Goal: Task Accomplishment & Management: Manage account settings

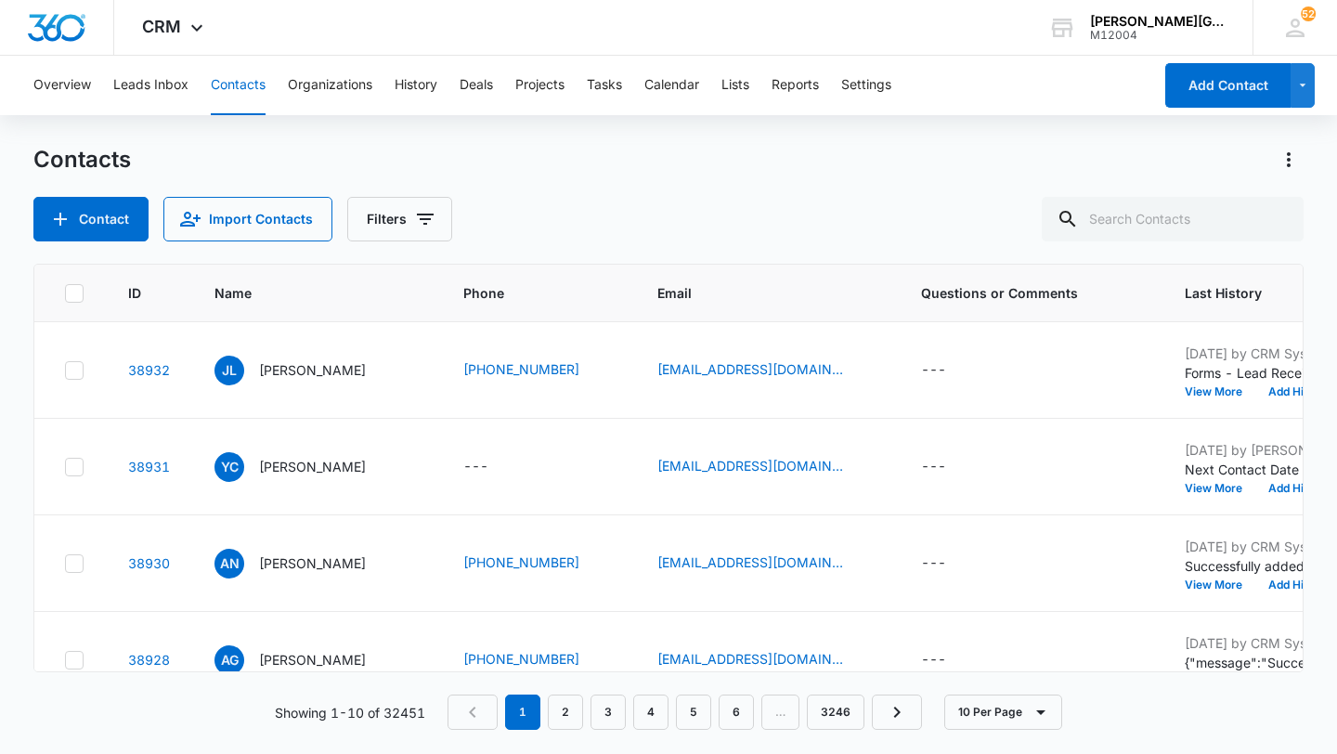
click at [1185, 243] on div "Contacts Contact Import Contacts Filters ID Name Phone Email Questions or Comme…" at bounding box center [668, 448] width 1270 height 607
click at [1175, 232] on input "text" at bounding box center [1173, 219] width 262 height 45
paste input "[EMAIL_ADDRESS][DOMAIN_NAME]"
type input "[EMAIL_ADDRESS][DOMAIN_NAME]"
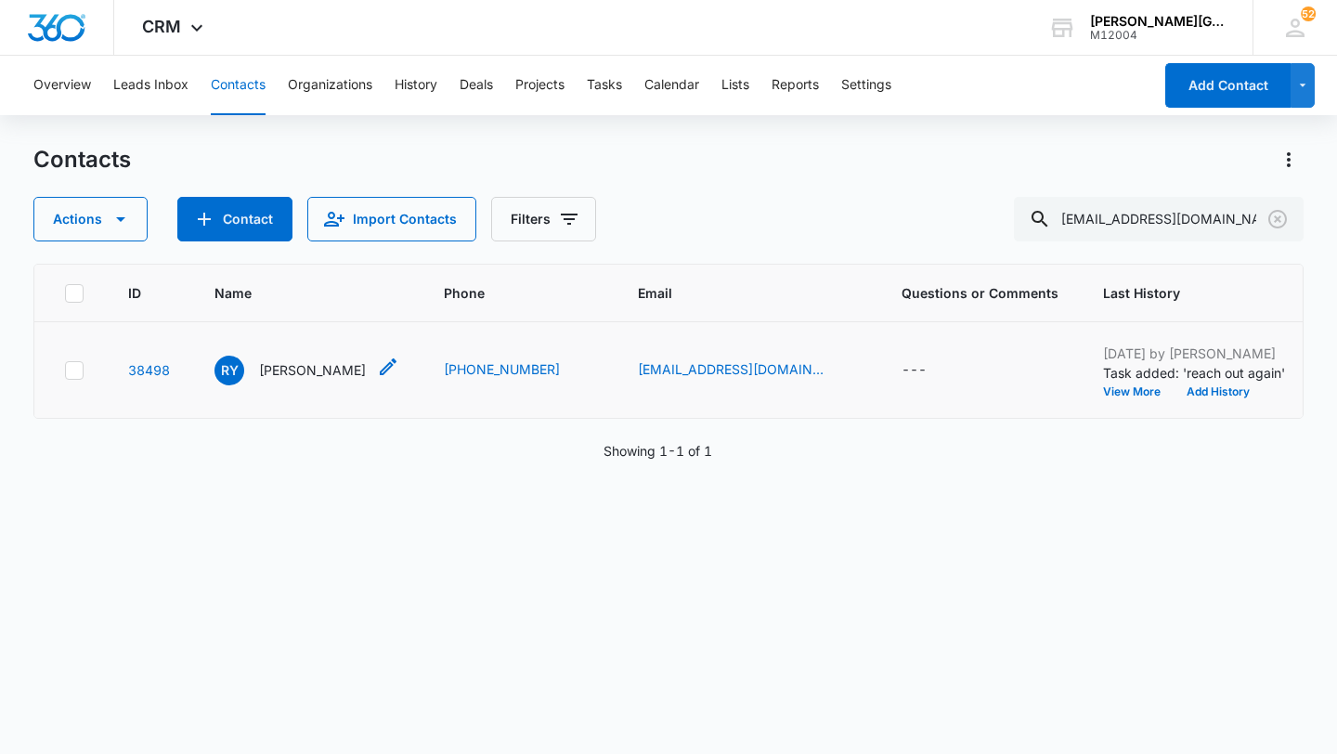
click at [291, 380] on p "[PERSON_NAME]" at bounding box center [312, 369] width 107 height 19
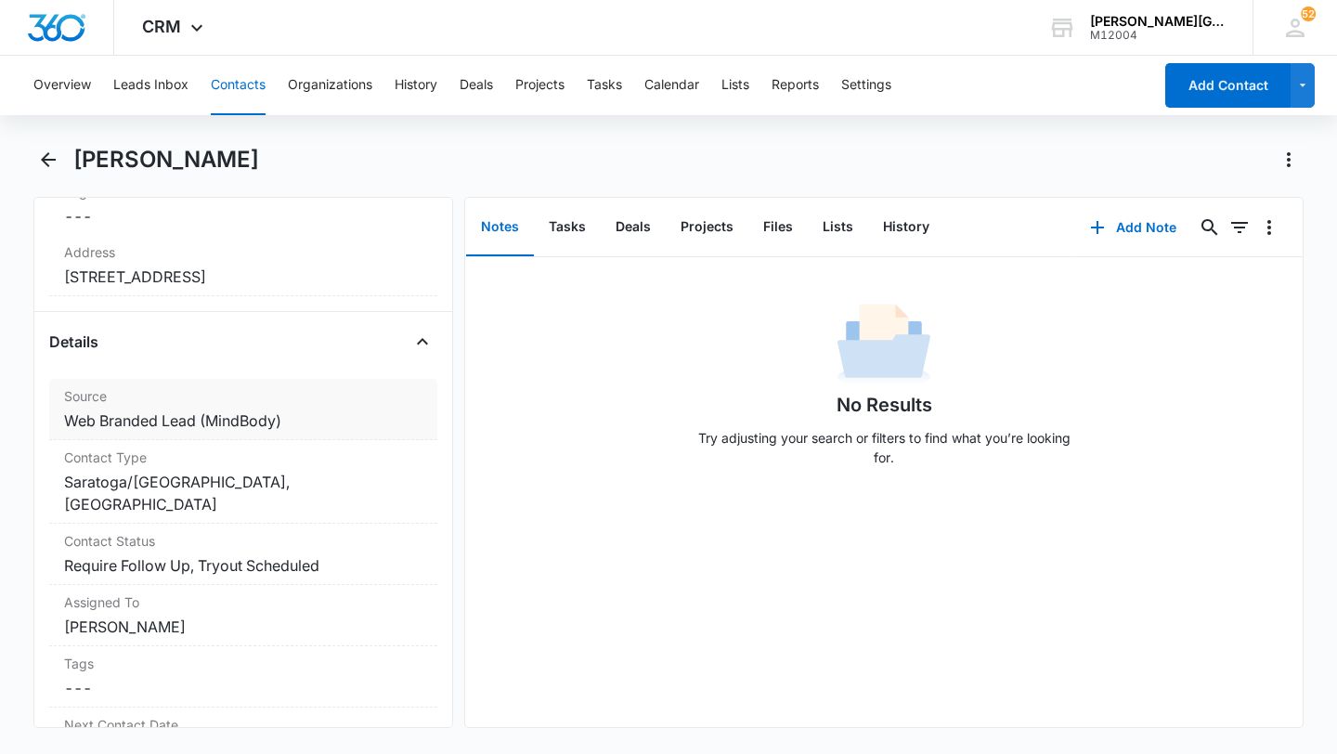
scroll to position [599, 0]
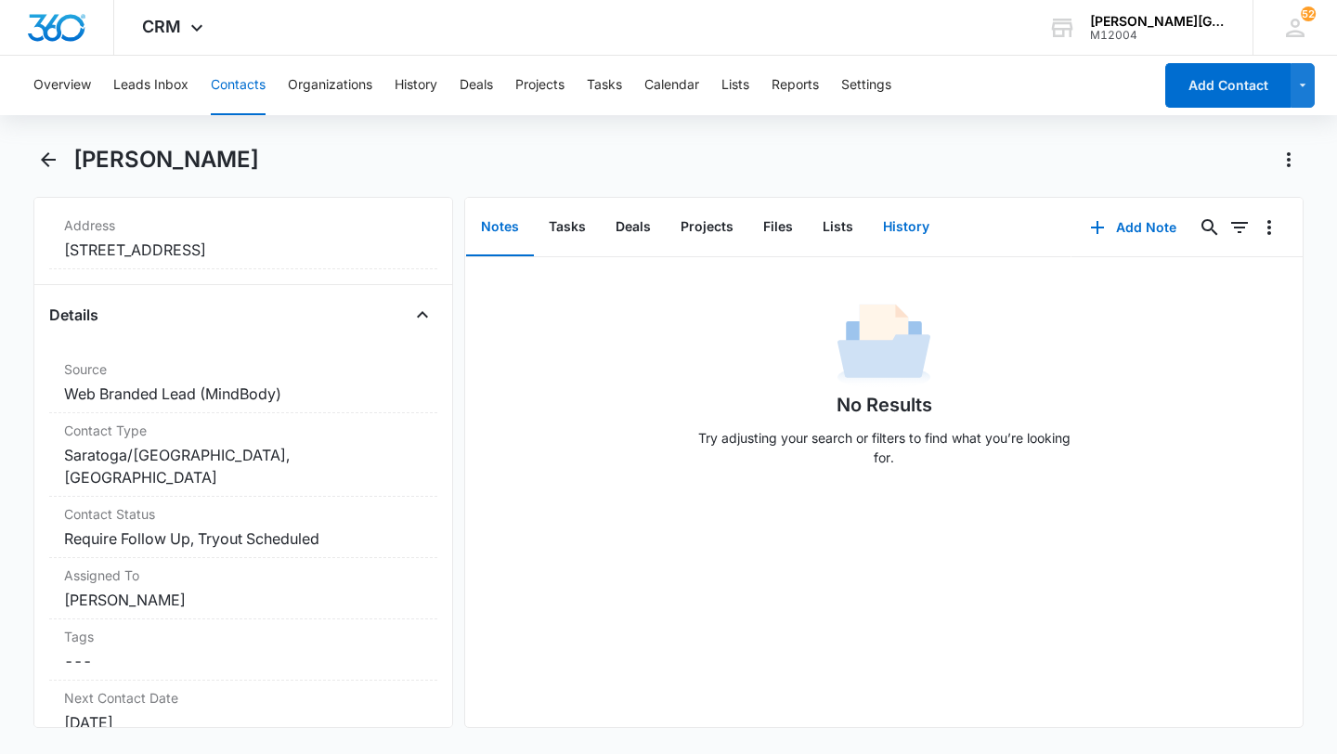
click at [906, 226] on button "History" at bounding box center [906, 228] width 76 height 58
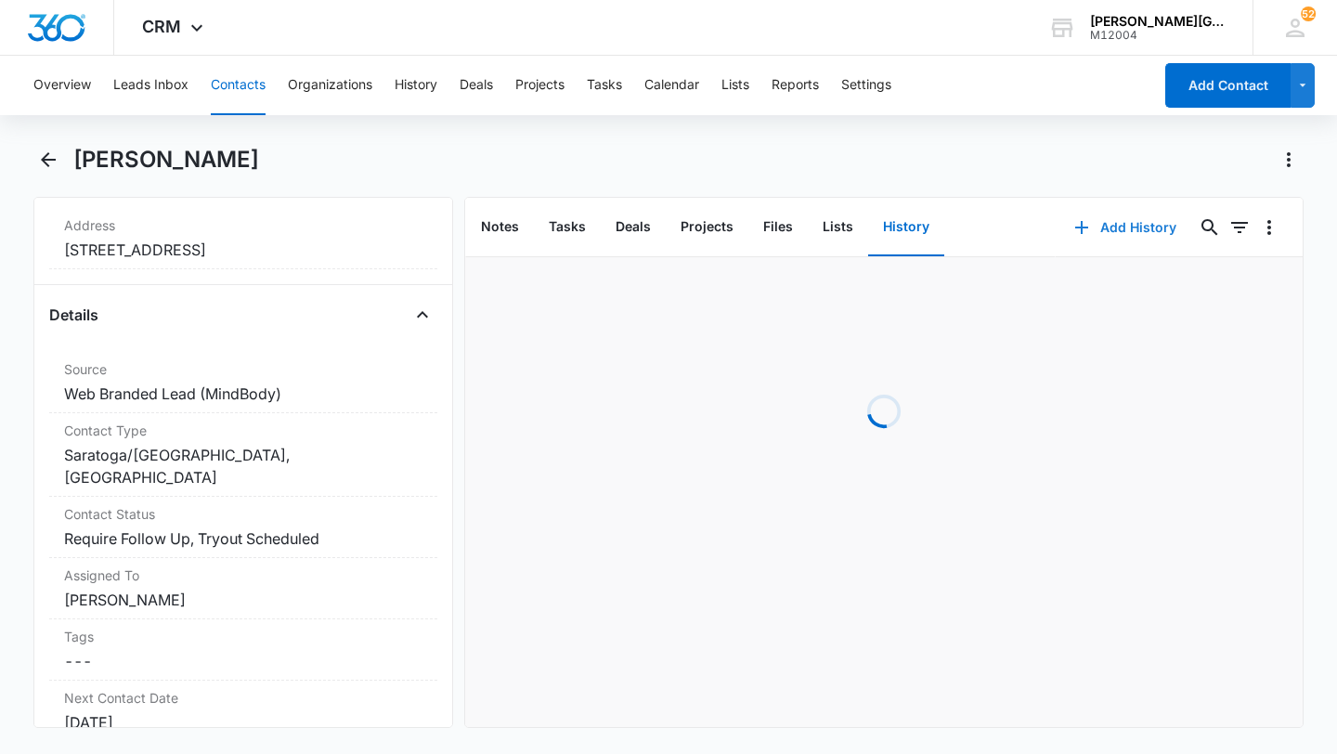
click at [1106, 240] on button "Add History" at bounding box center [1125, 227] width 139 height 45
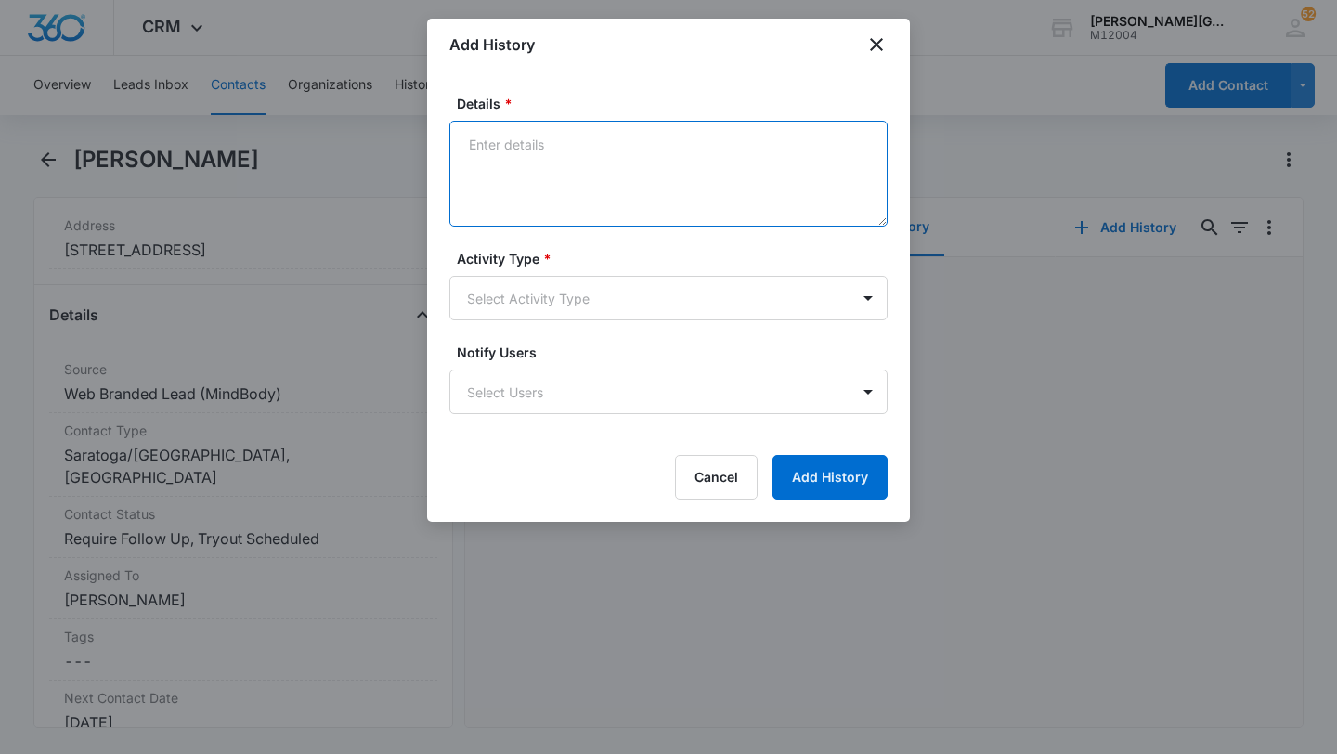
click at [635, 198] on textarea "Details *" at bounding box center [668, 174] width 438 height 106
paste textarea "Hi [PERSON_NAME], Hope this email finds you well! [PERSON_NAME] had the first C…"
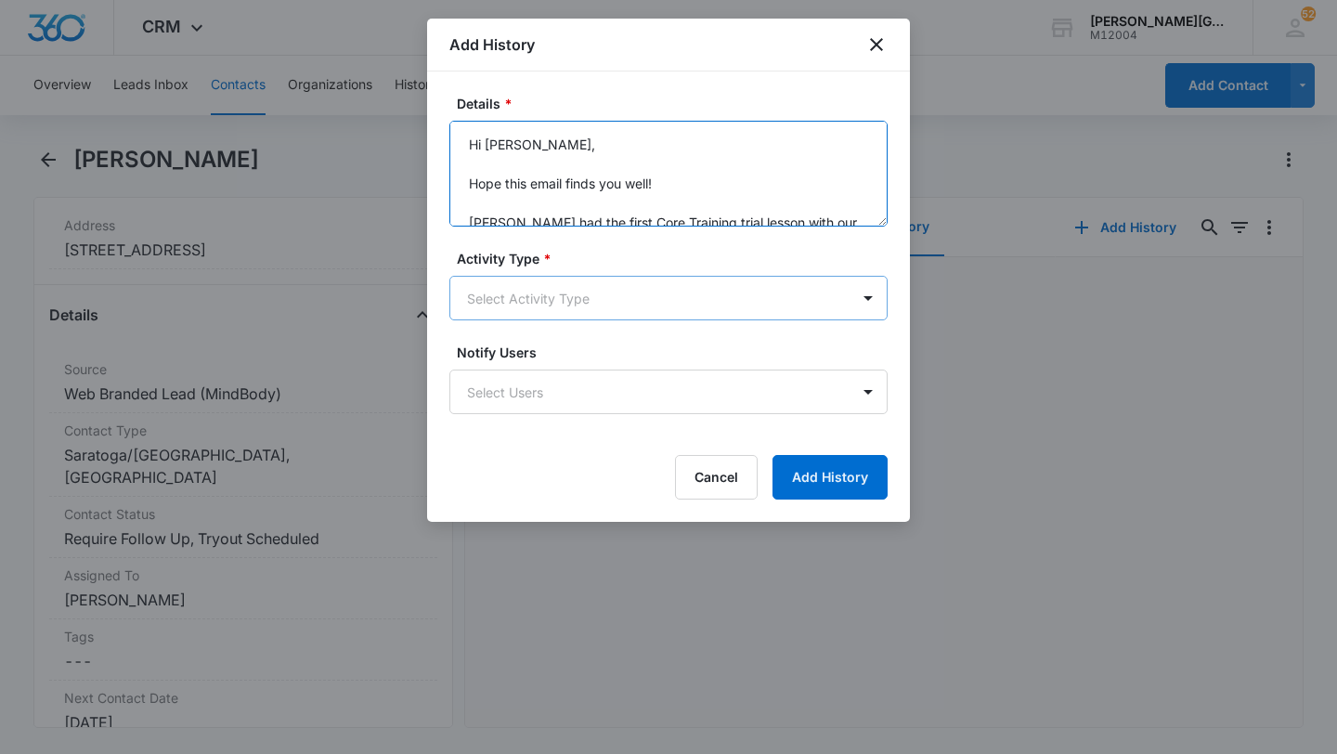
type textarea "Hi [PERSON_NAME], Hope this email finds you well! [PERSON_NAME] had the first C…"
click at [563, 287] on body "CRM Apps Reputation Websites Forms CRM Email Social Shop Payments POS Content A…" at bounding box center [668, 377] width 1337 height 754
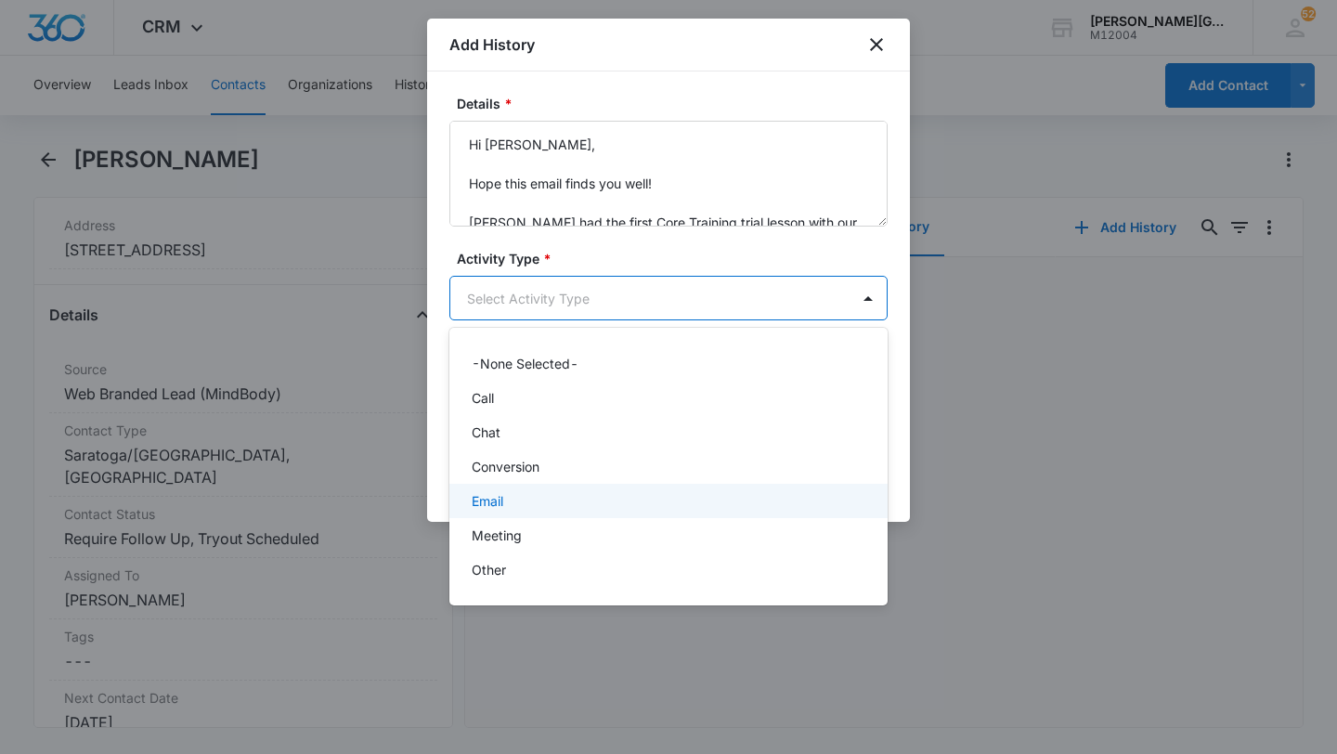
click at [523, 498] on div "Email" at bounding box center [667, 500] width 390 height 19
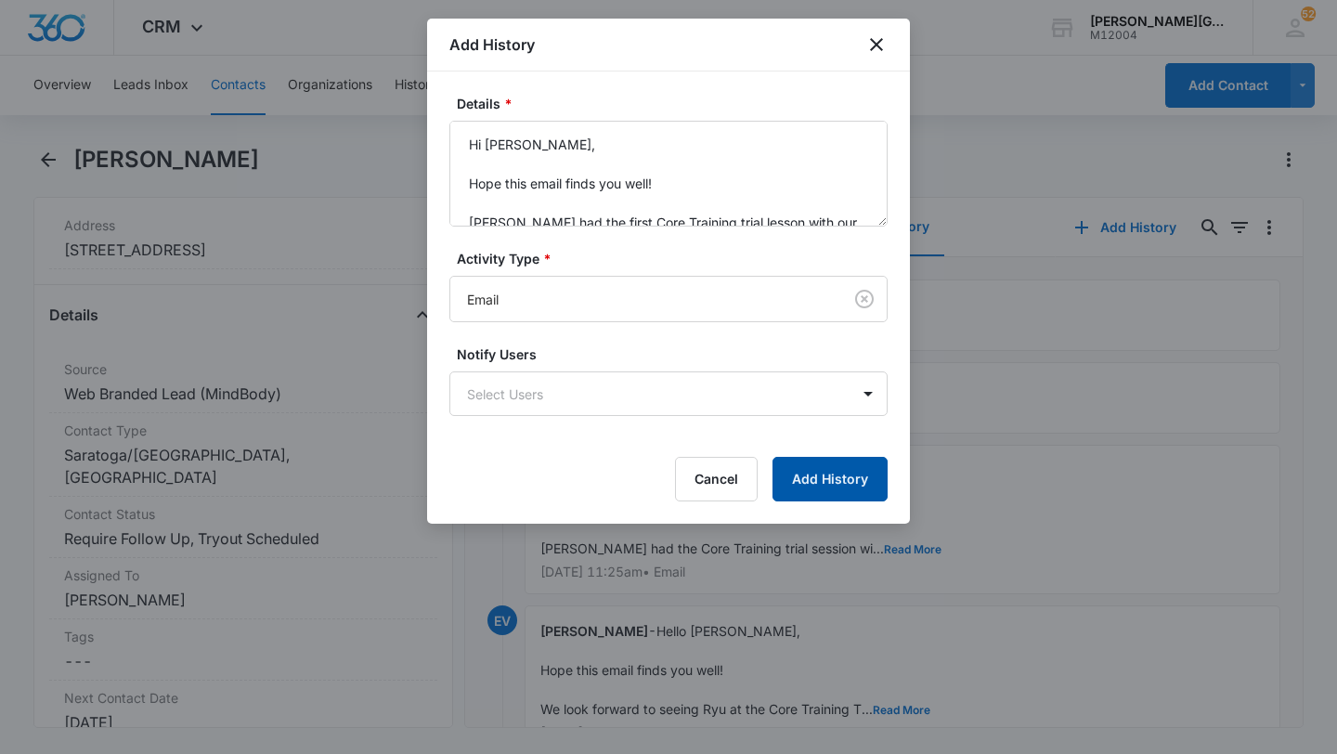
click at [859, 493] on button "Add History" at bounding box center [829, 479] width 115 height 45
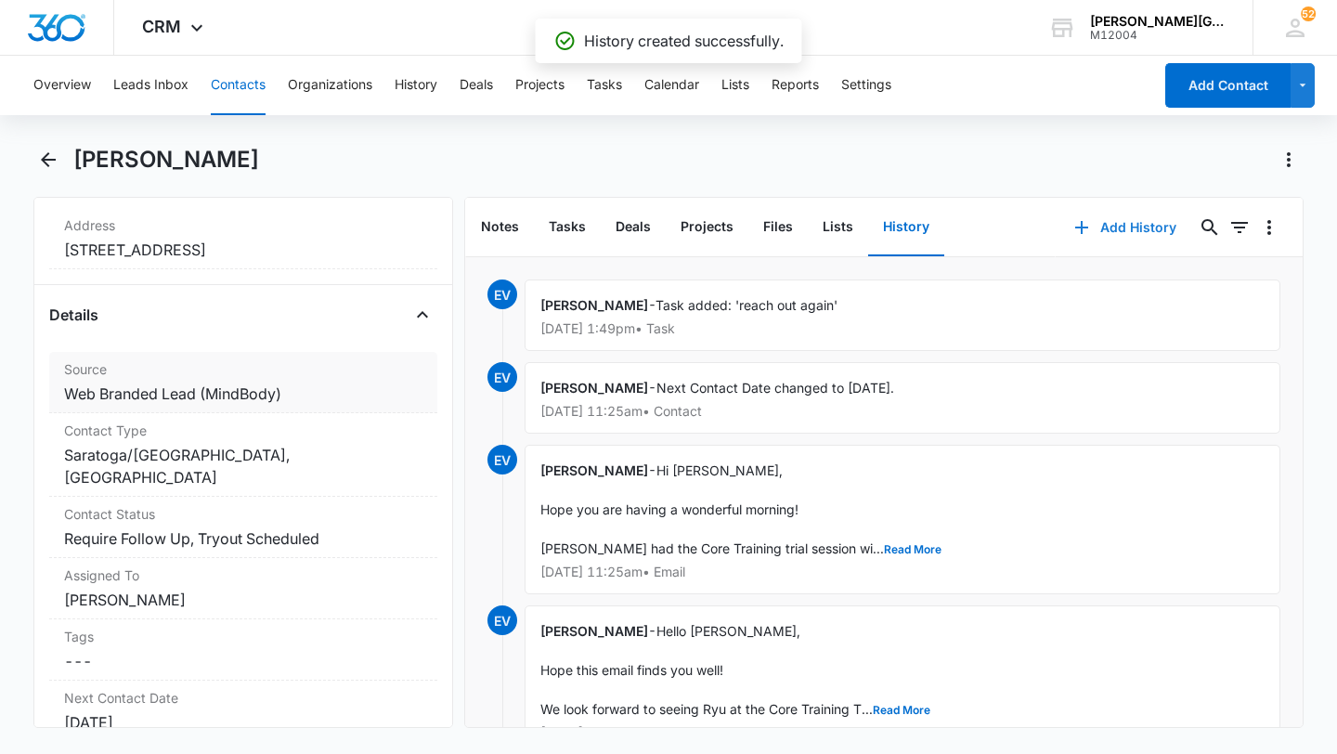
scroll to position [719, 0]
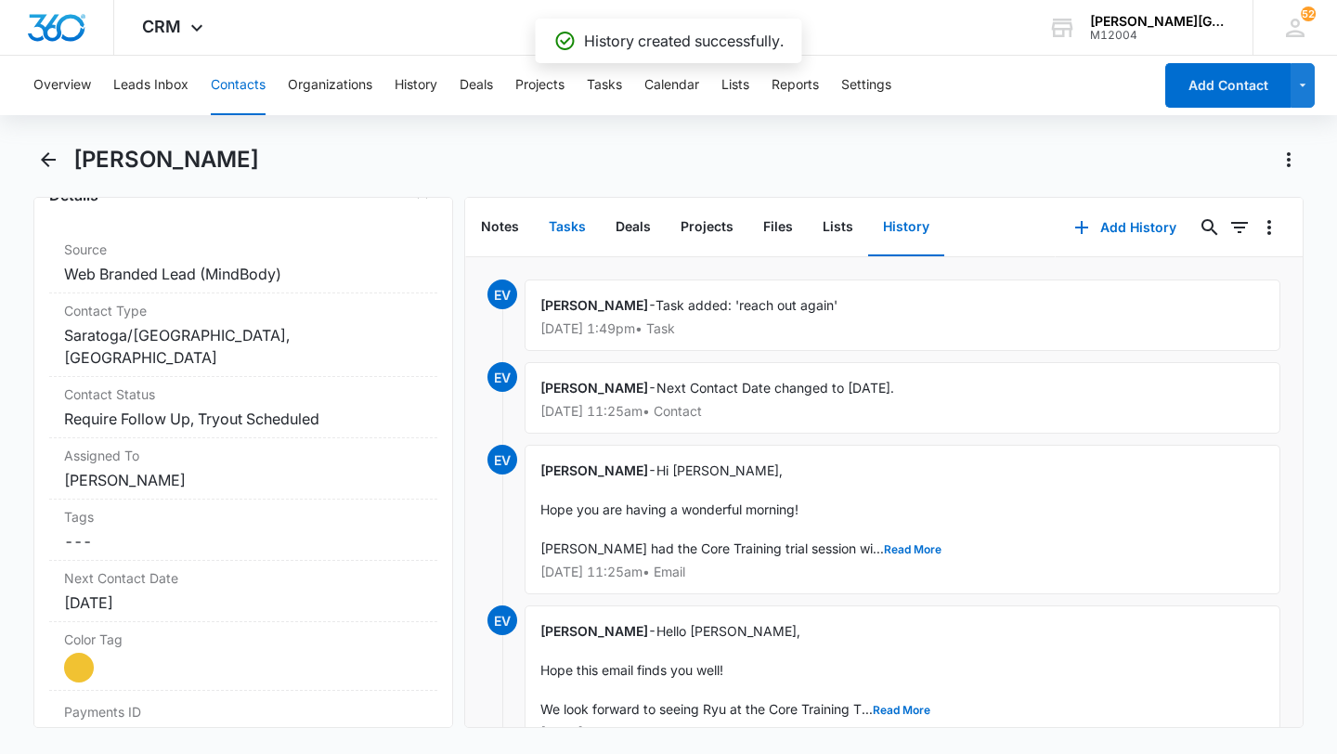
click at [540, 237] on button "Tasks" at bounding box center [567, 228] width 67 height 58
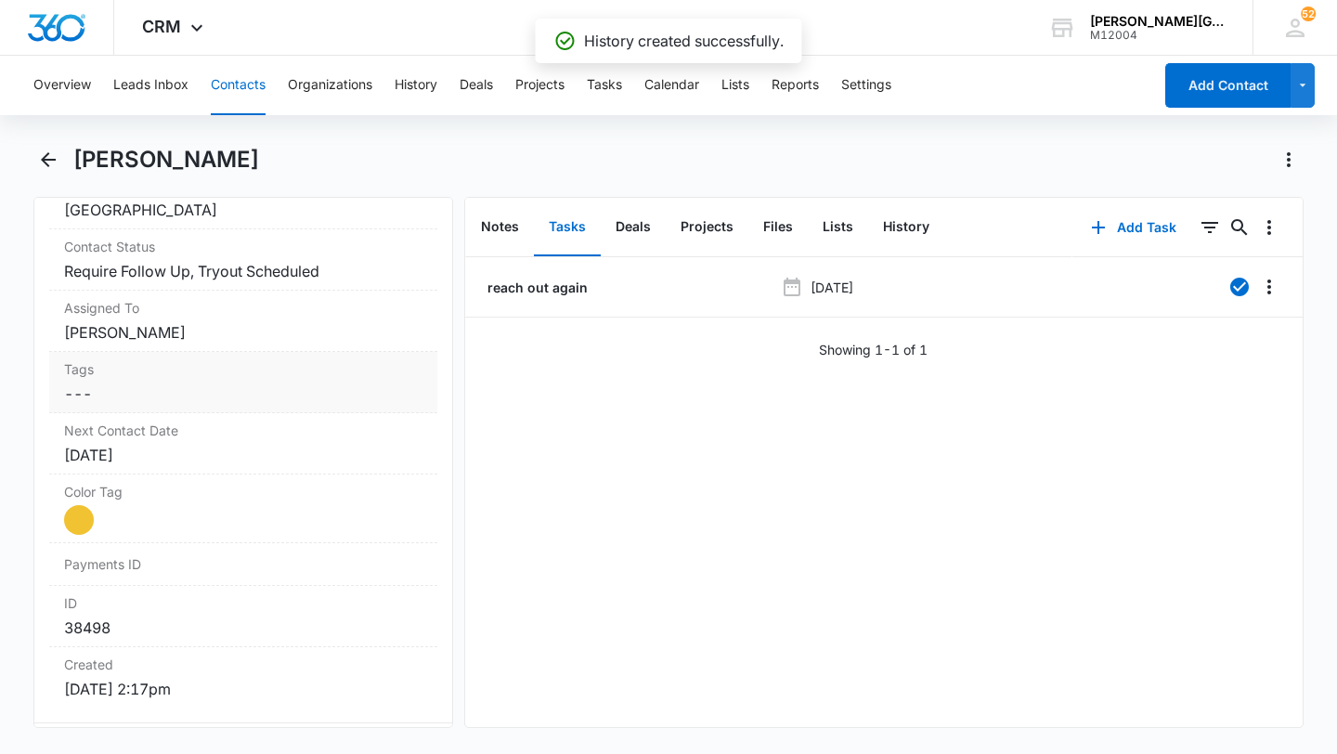
scroll to position [875, 0]
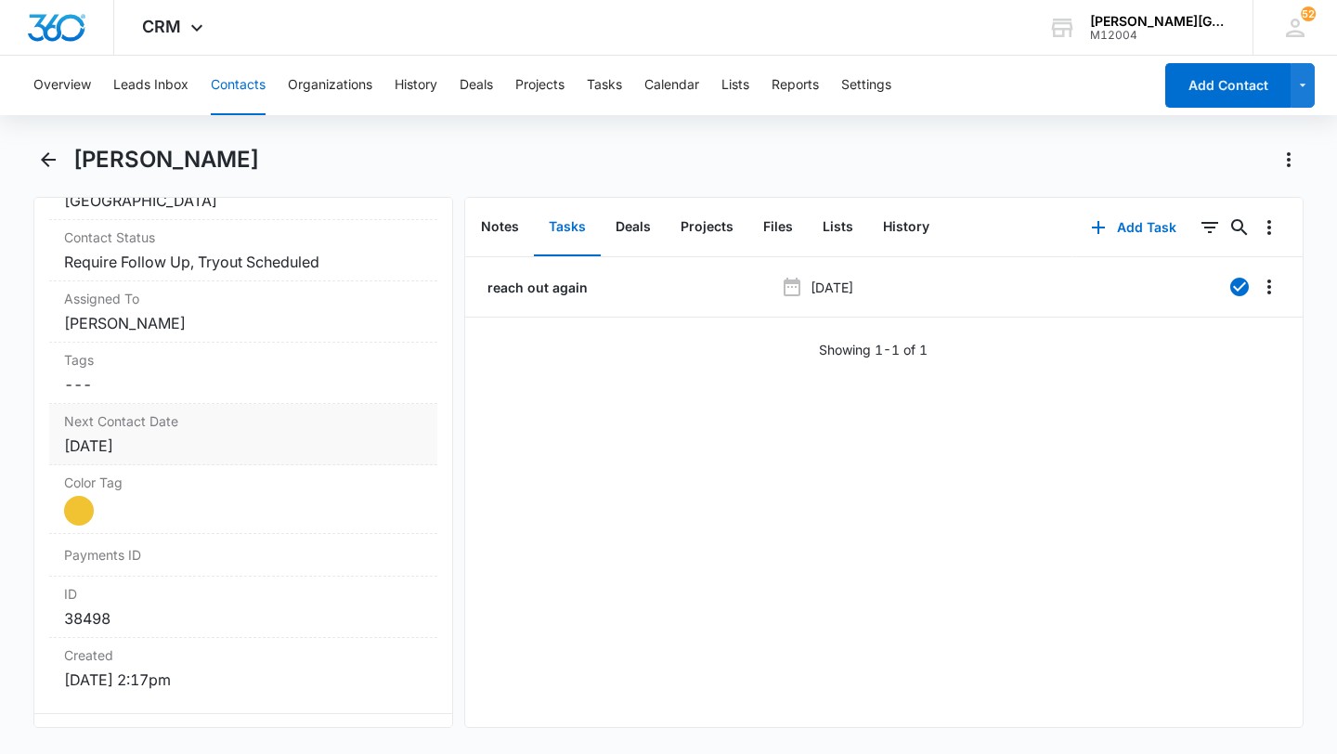
click at [235, 436] on div "[DATE]" at bounding box center [243, 445] width 358 height 22
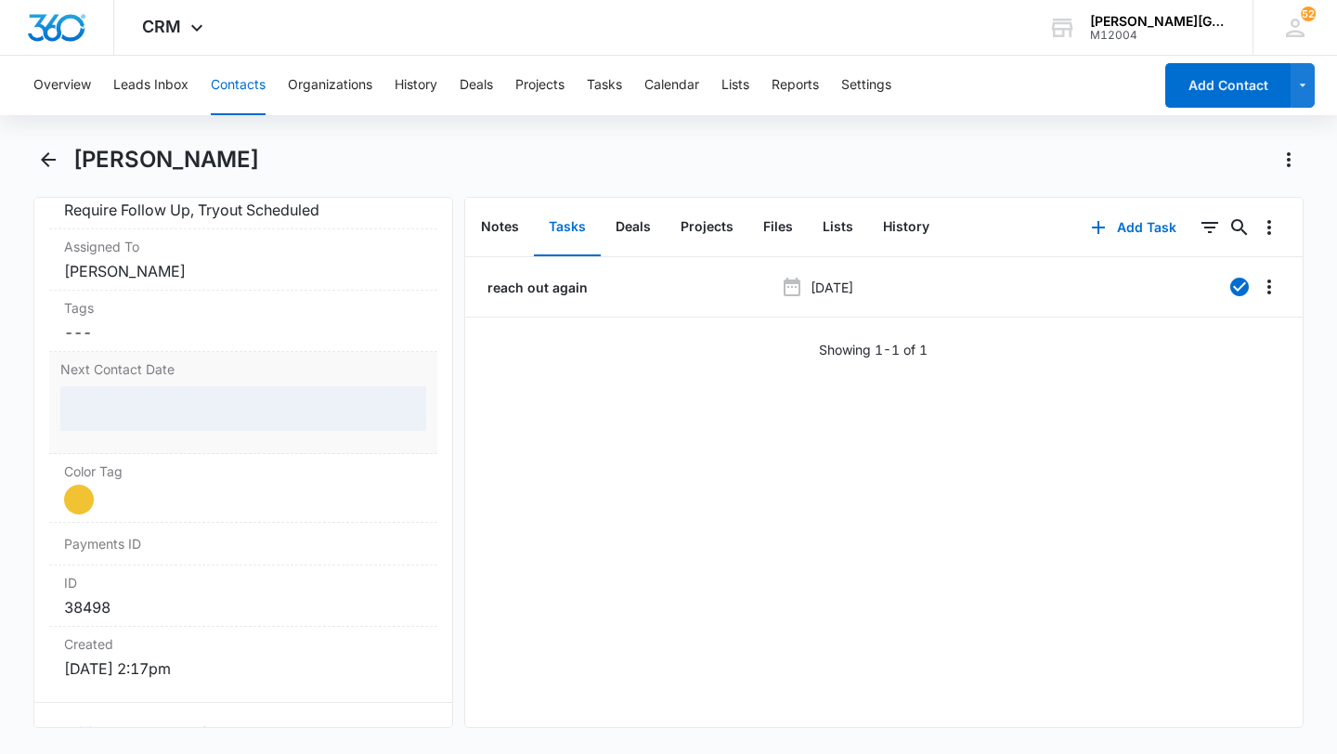
scroll to position [932, 0]
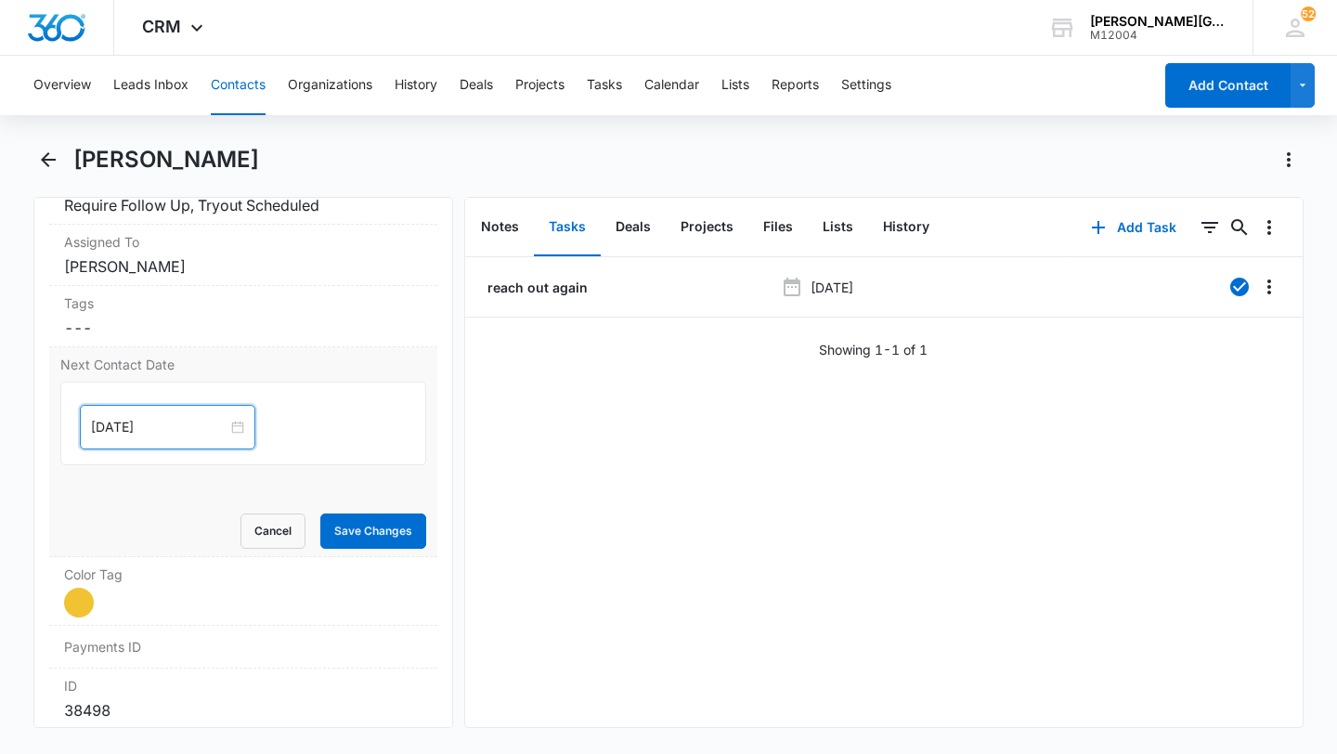
click at [155, 421] on input "[DATE]" at bounding box center [159, 427] width 136 height 20
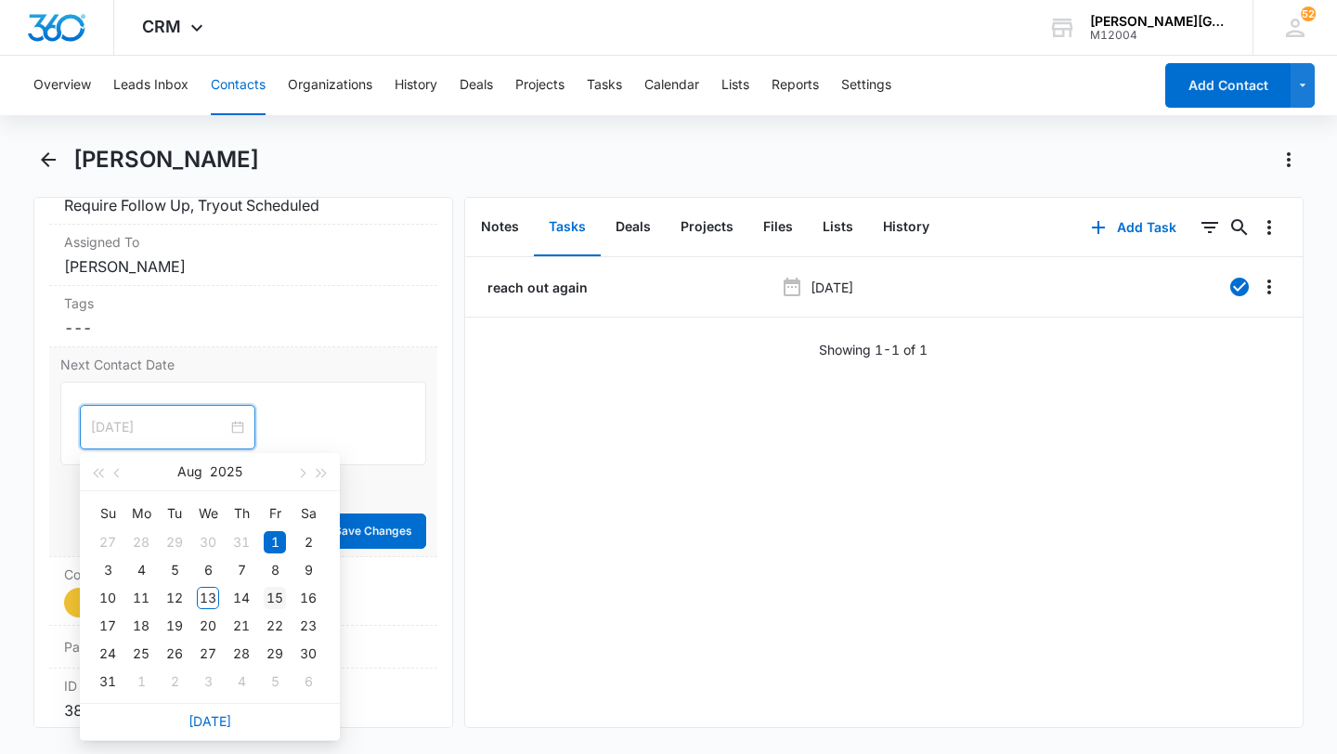
type input "[DATE]"
click at [268, 602] on div "15" at bounding box center [275, 598] width 22 height 22
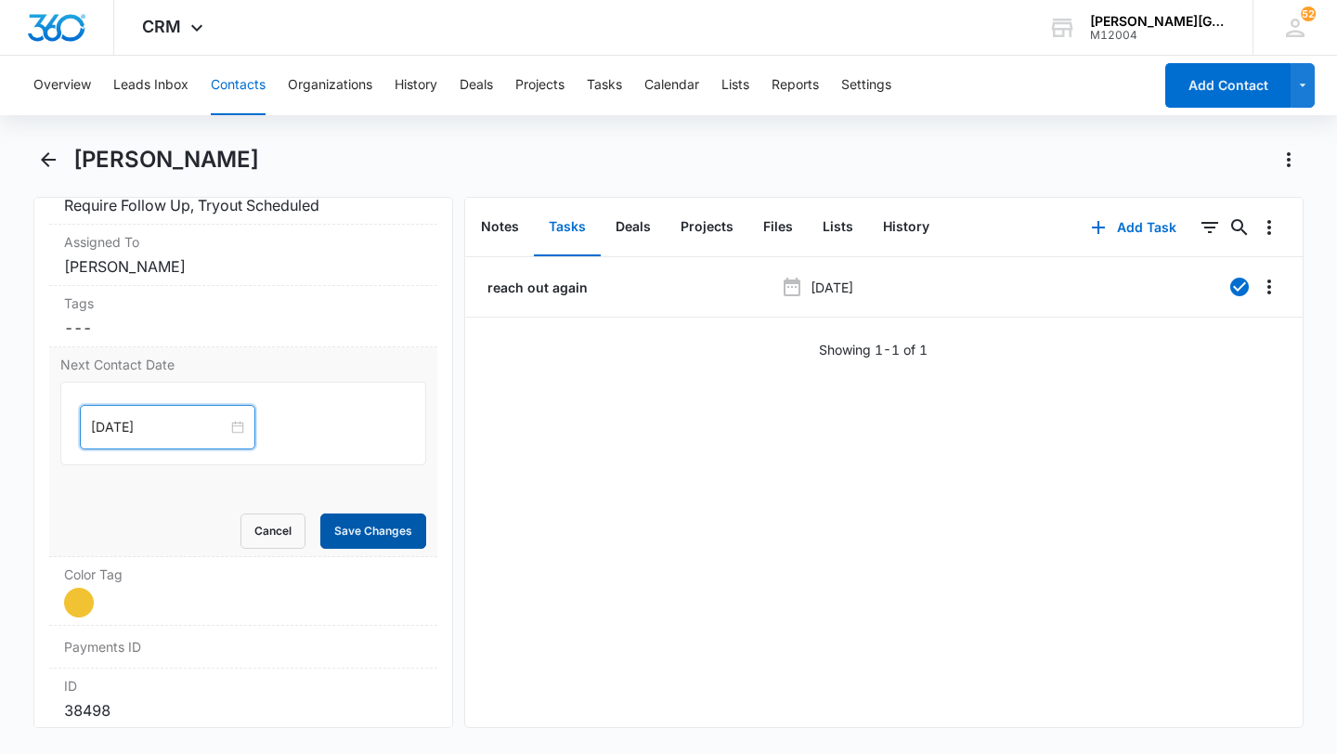
click at [356, 529] on button "Save Changes" at bounding box center [373, 530] width 106 height 35
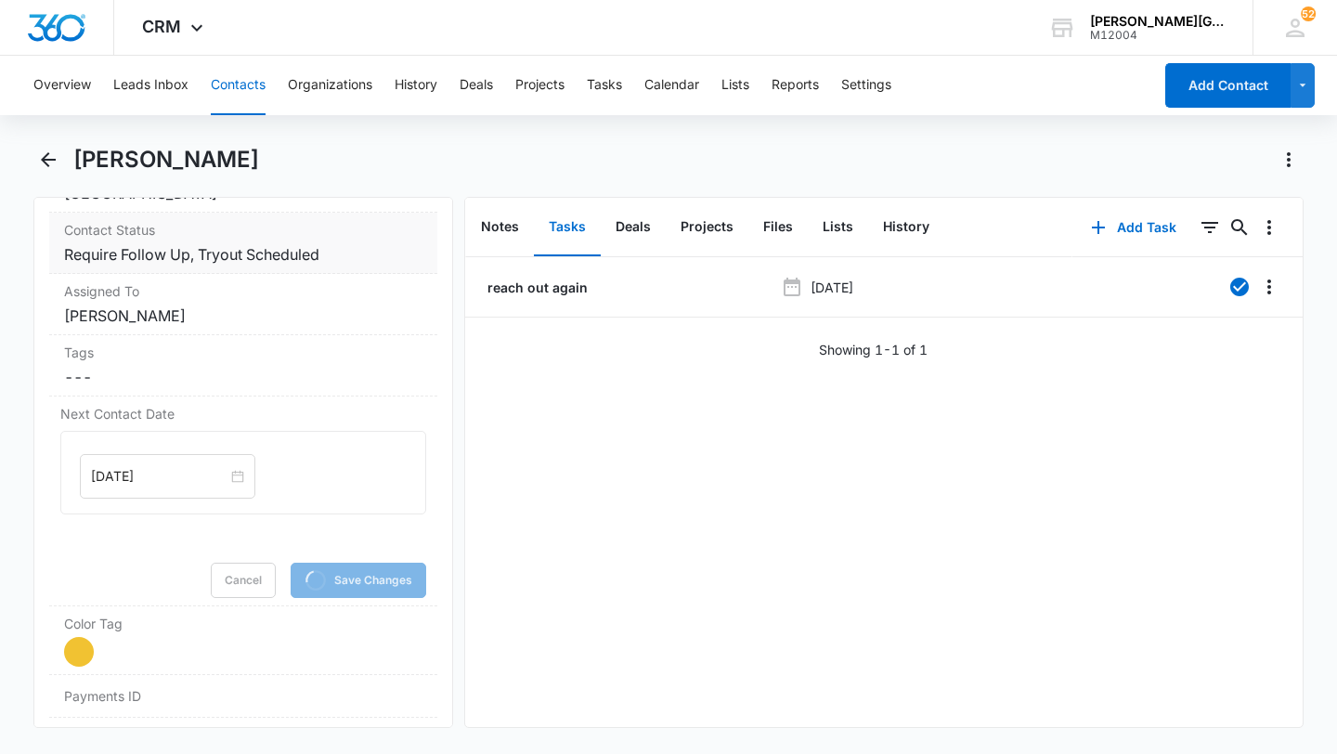
click at [366, 255] on dd "Cancel Save Changes Require Follow Up, Tryout Scheduled" at bounding box center [243, 254] width 358 height 22
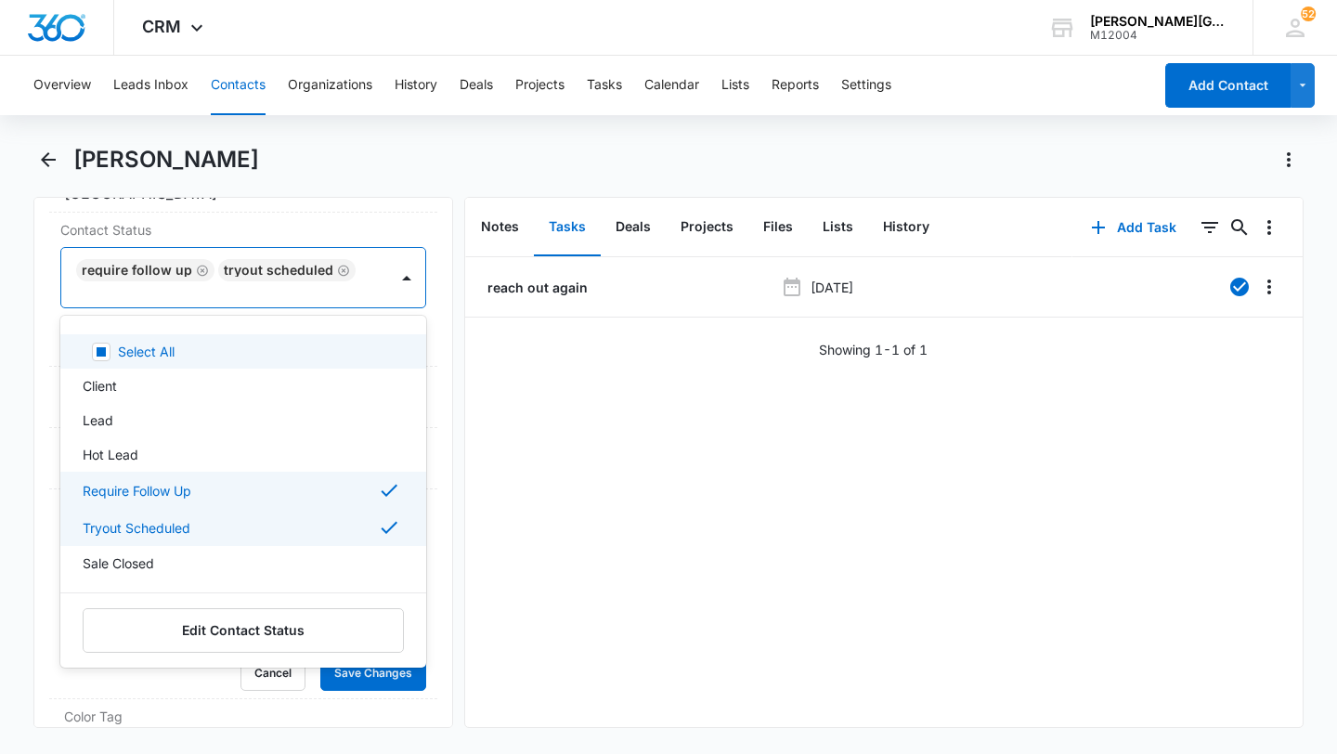
click at [82, 289] on input "text" at bounding box center [80, 300] width 4 height 22
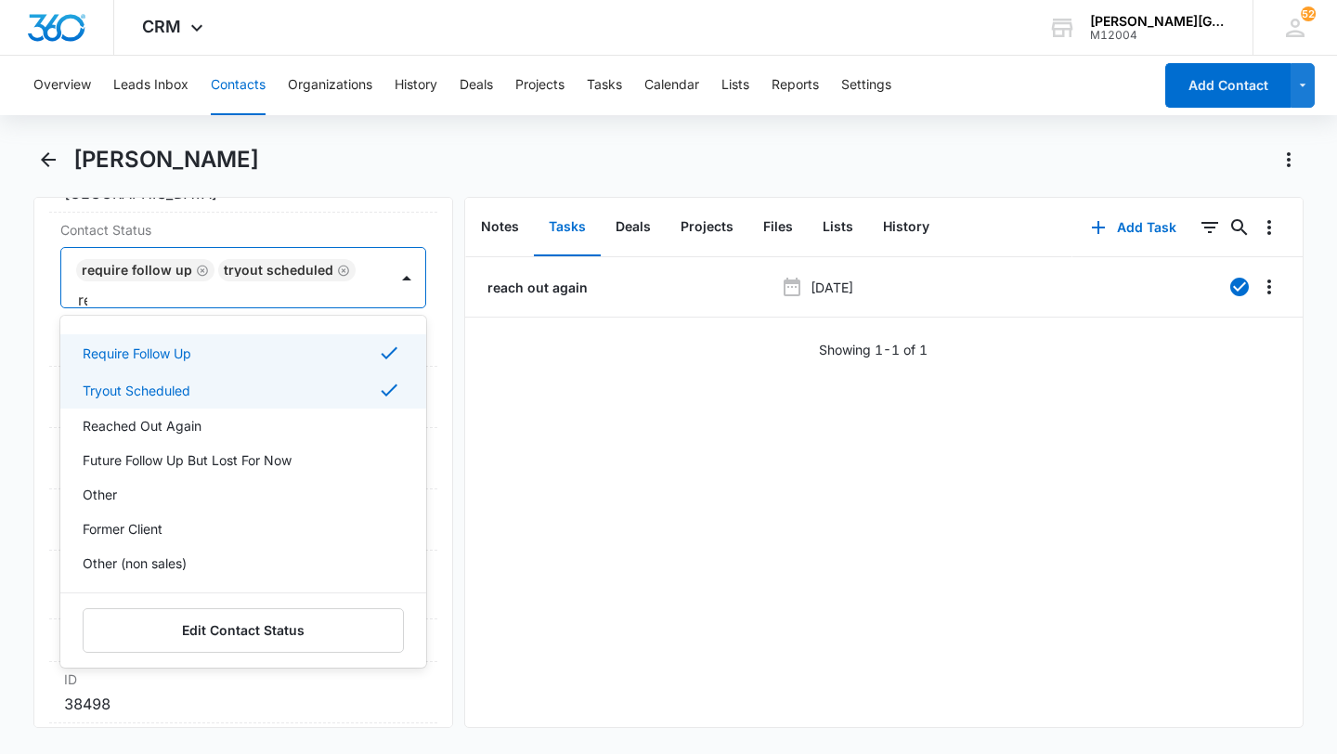
scroll to position [1, 0]
type input "reac"
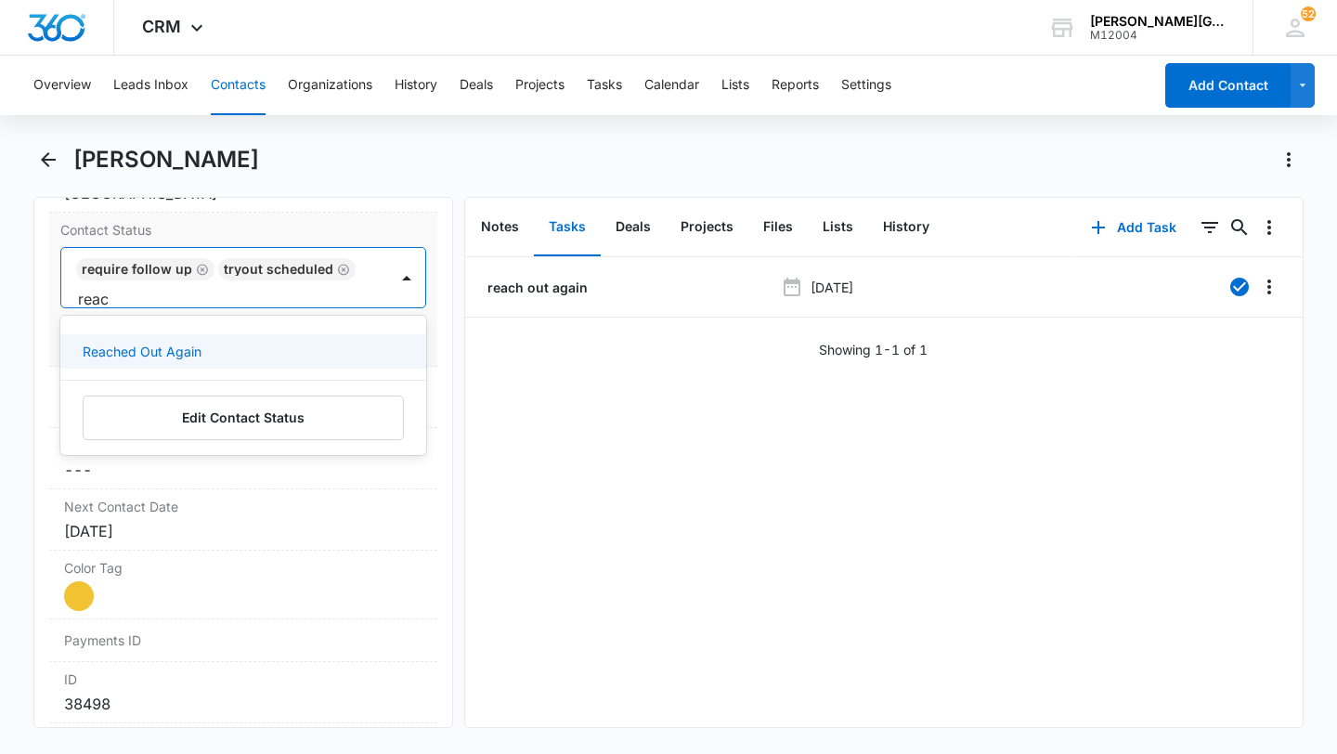
click at [236, 337] on div "Reached Out Again" at bounding box center [243, 351] width 366 height 34
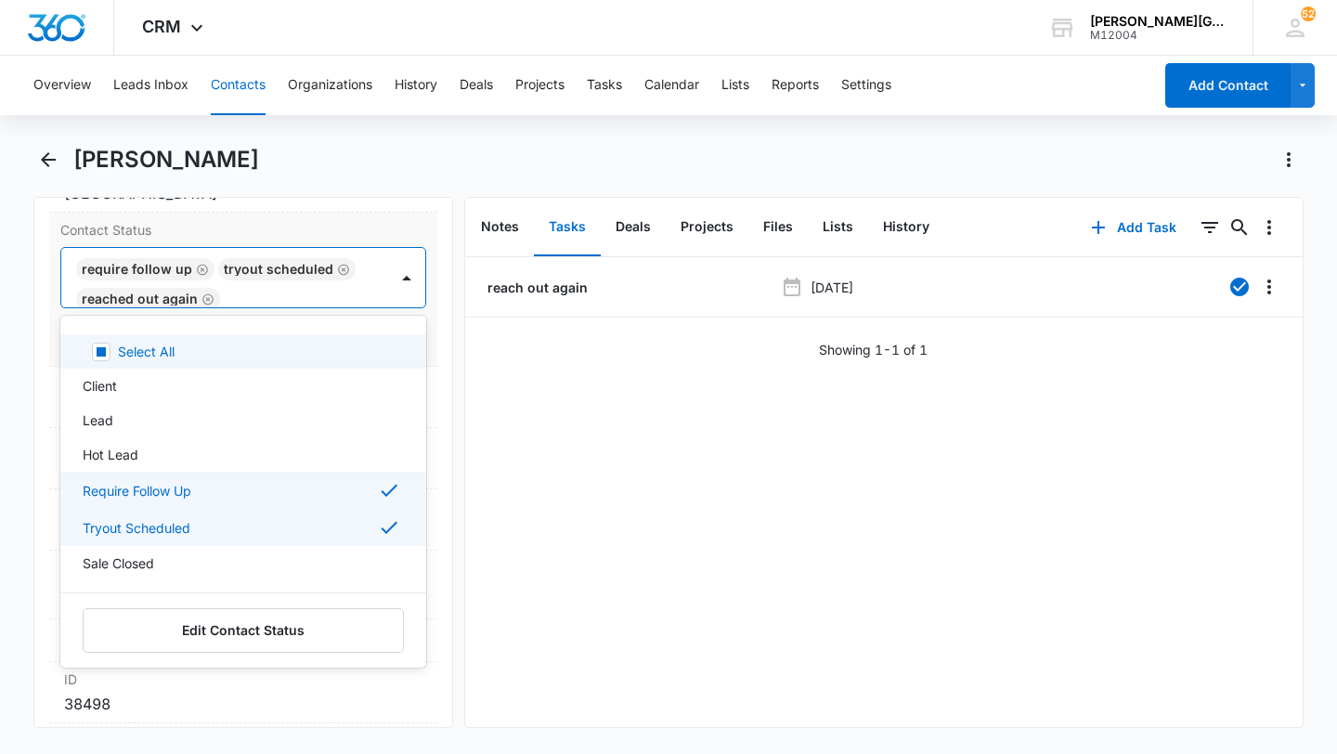
click at [322, 310] on form "option Reached Out Again, selected. Select All, 1 of 38. 38 results available. …" at bounding box center [243, 302] width 366 height 111
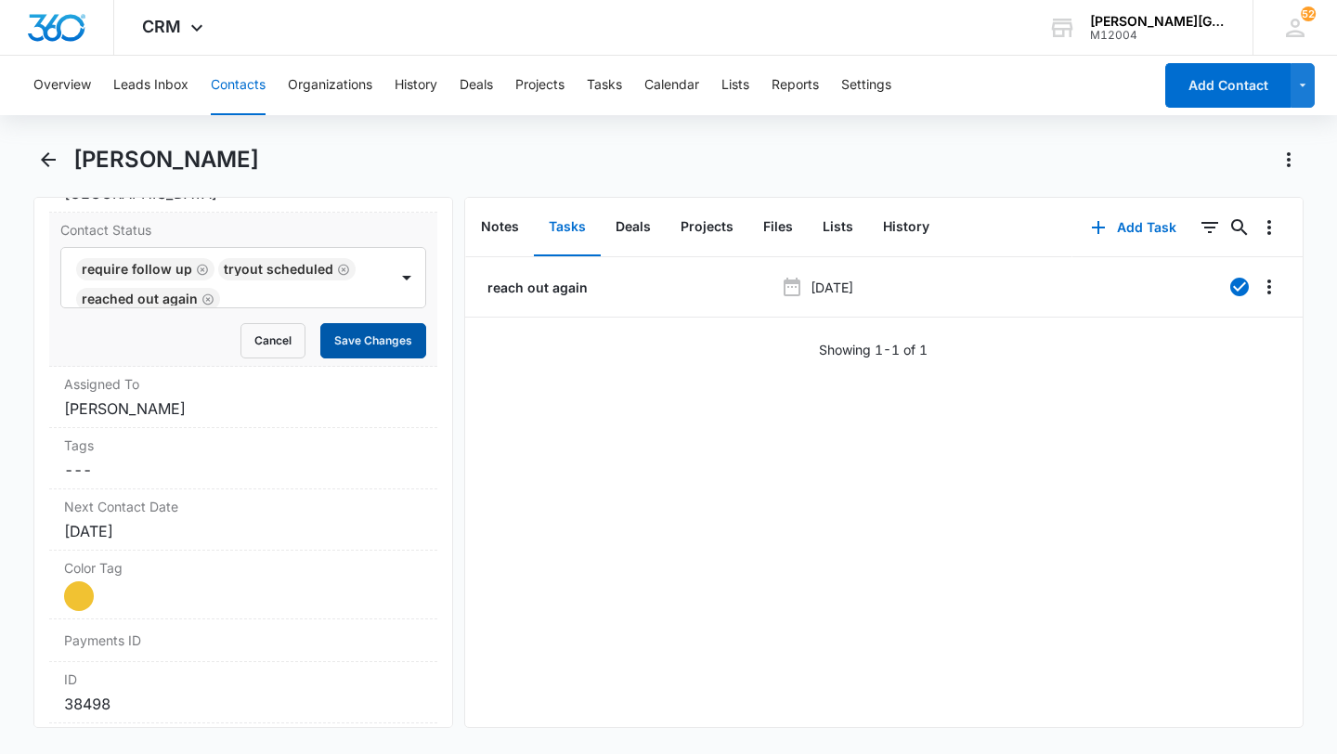
click at [390, 350] on button "Save Changes" at bounding box center [373, 340] width 106 height 35
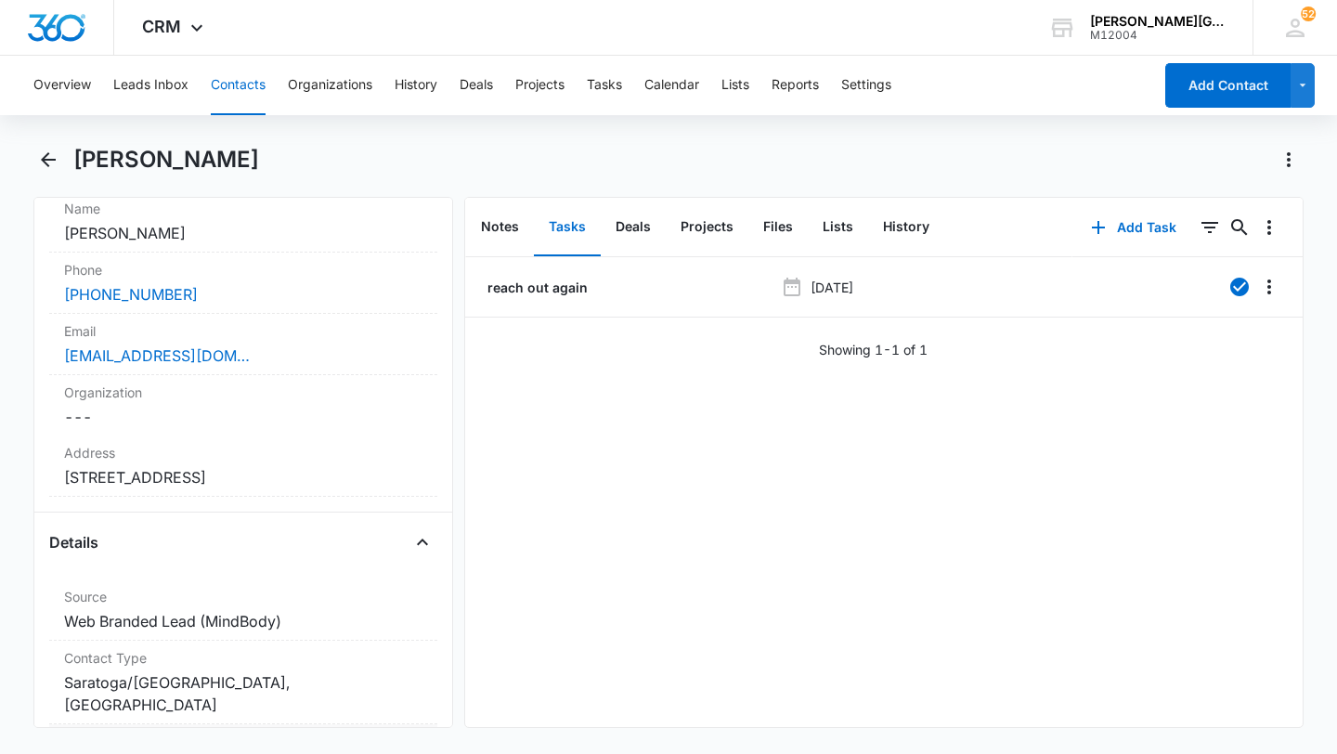
scroll to position [0, 0]
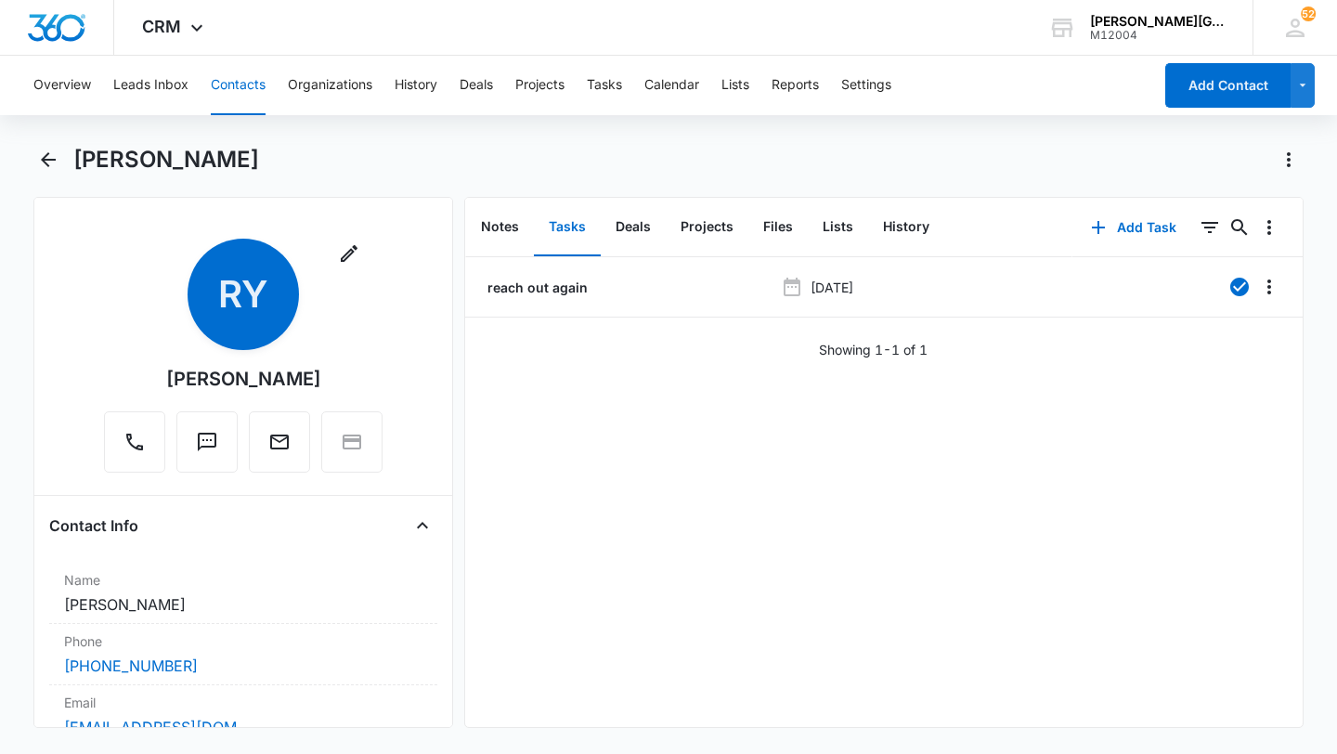
click at [244, 102] on button "Contacts" at bounding box center [238, 85] width 55 height 59
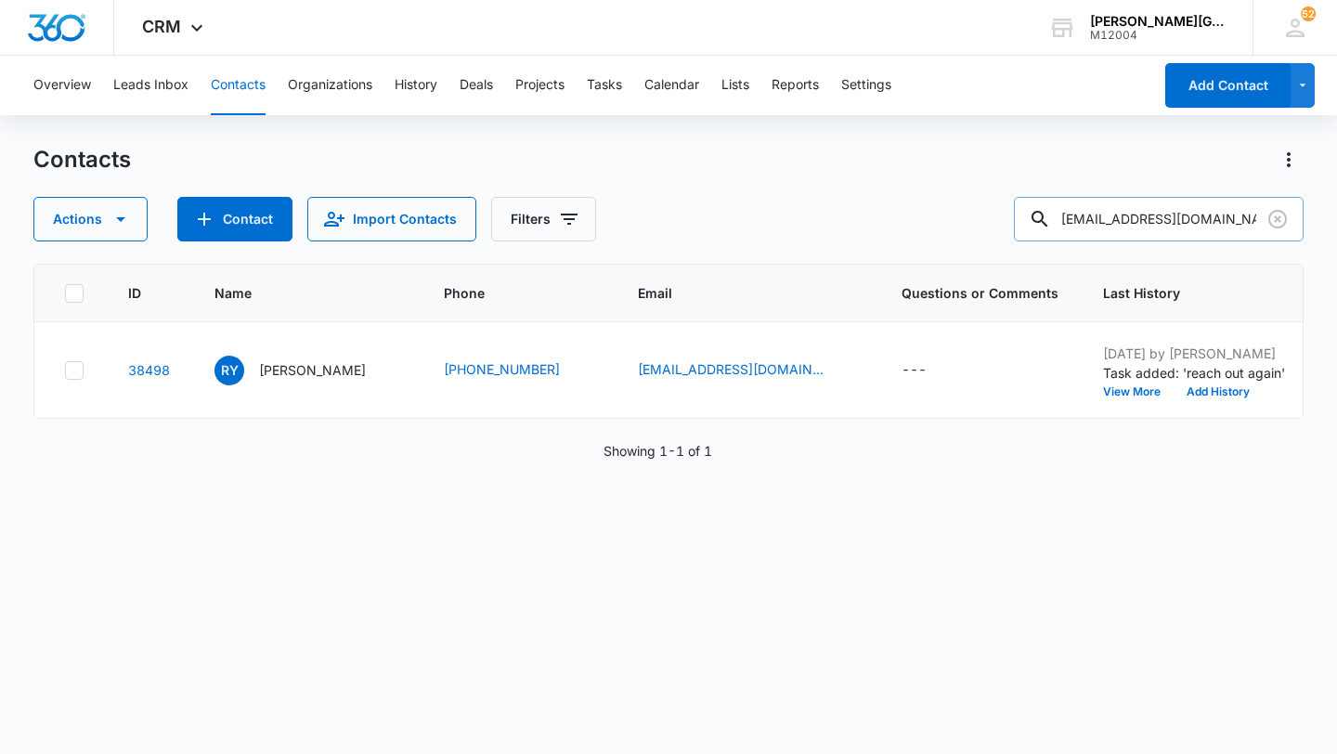
click at [1293, 226] on input "[EMAIL_ADDRESS][DOMAIN_NAME]" at bounding box center [1159, 219] width 290 height 45
click at [1284, 223] on icon "Clear" at bounding box center [1277, 219] width 19 height 19
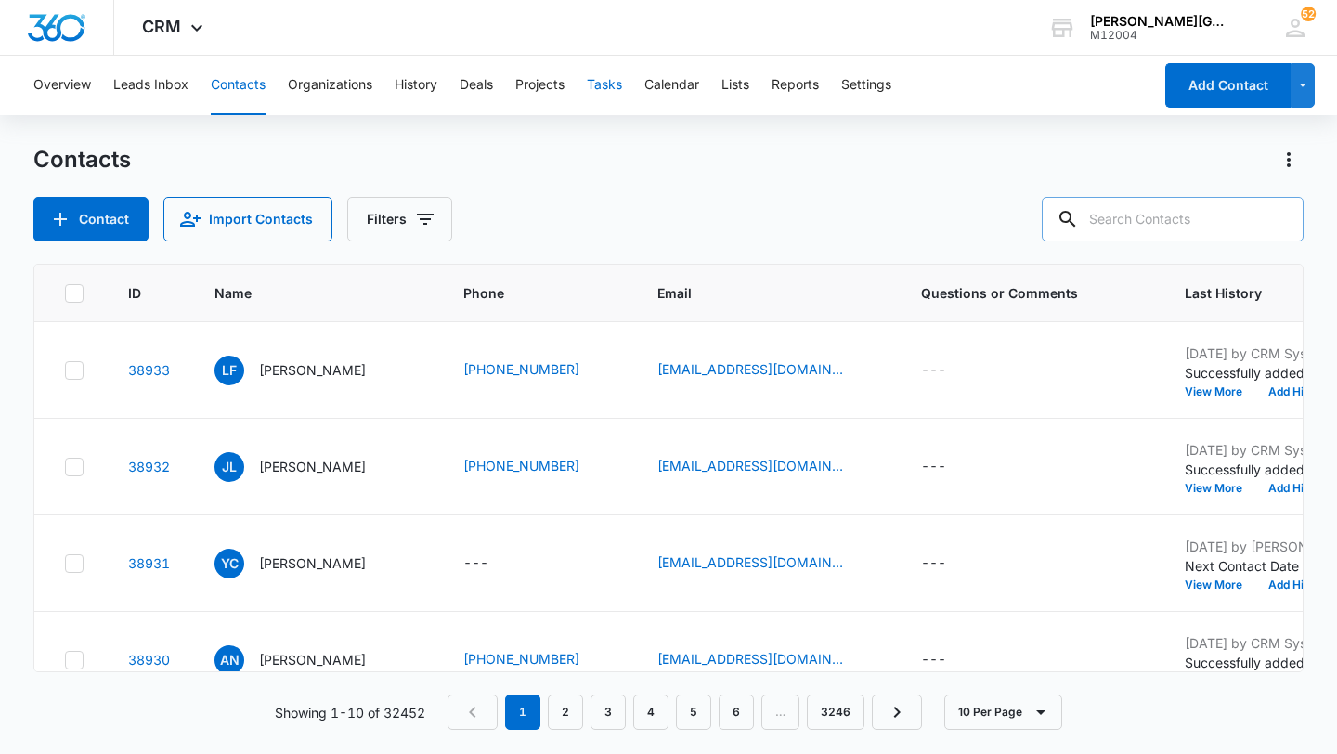
click at [612, 83] on button "Tasks" at bounding box center [604, 85] width 35 height 59
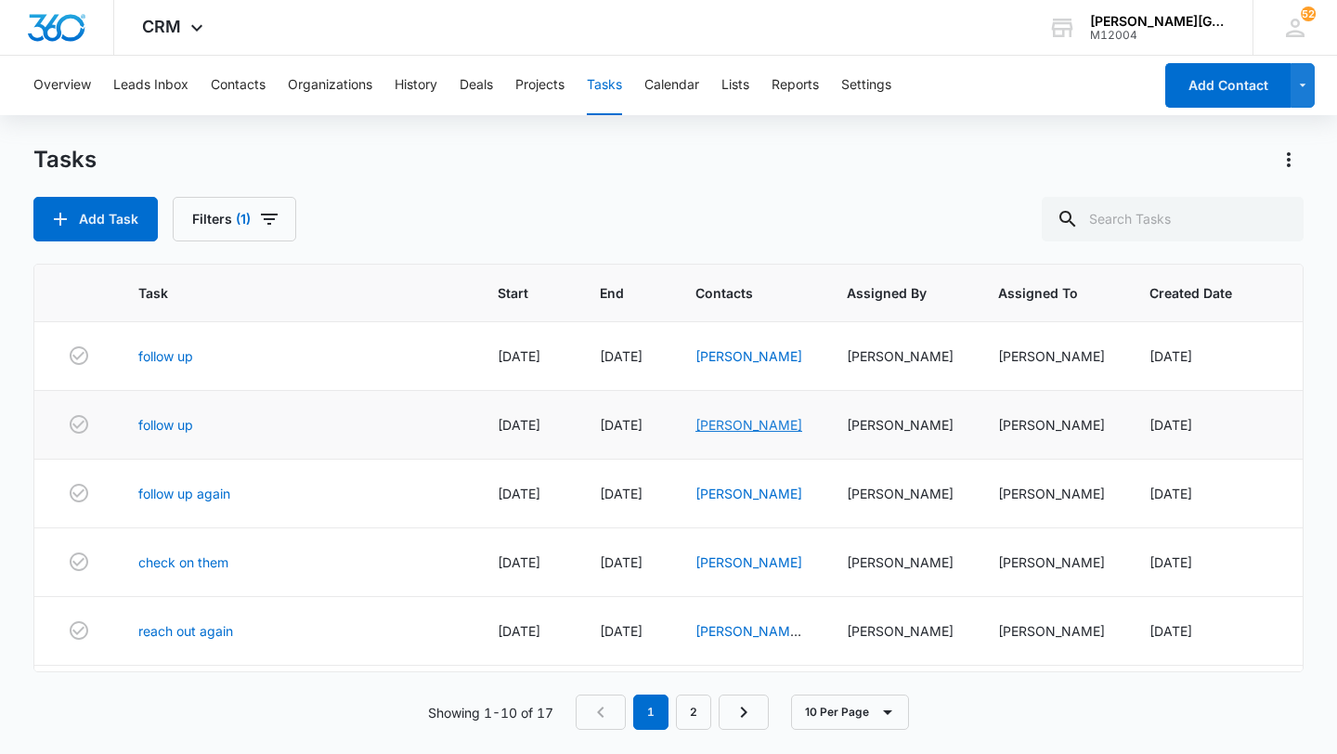
click at [750, 433] on link "[PERSON_NAME]" at bounding box center [748, 425] width 107 height 16
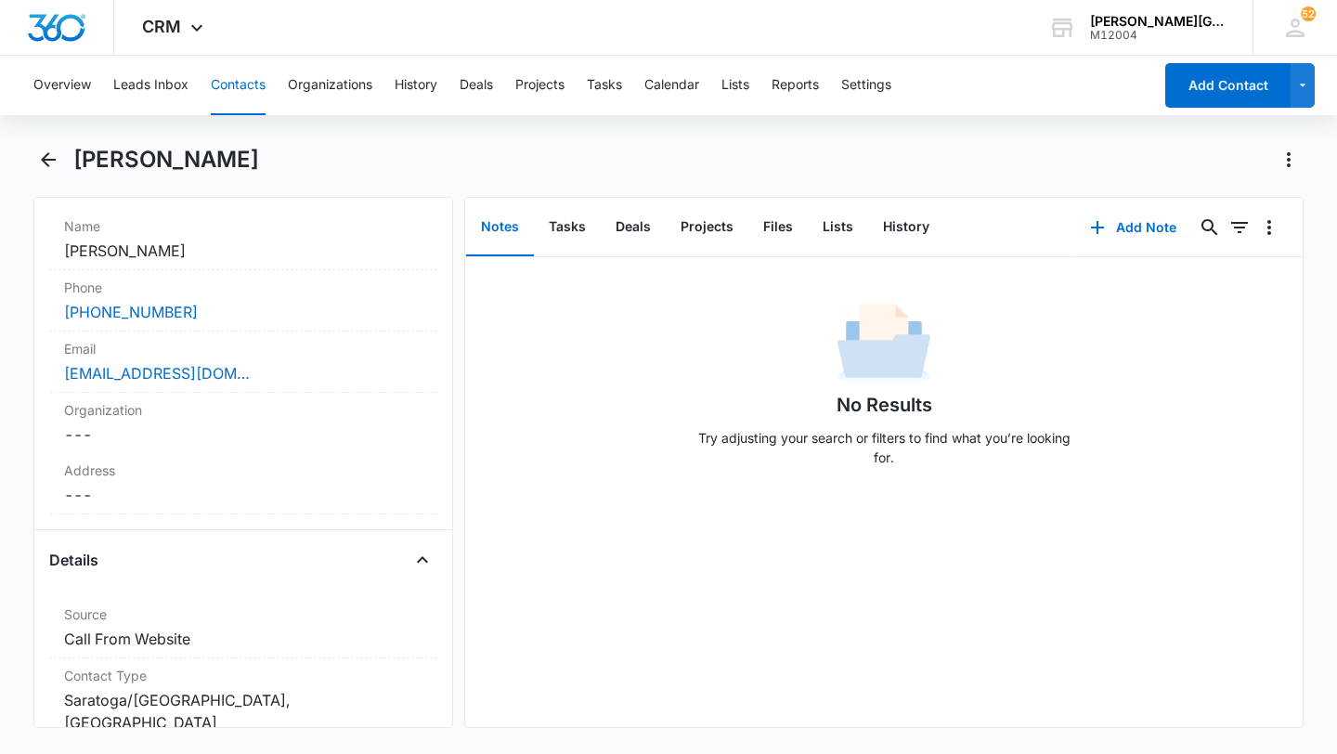
scroll to position [377, 0]
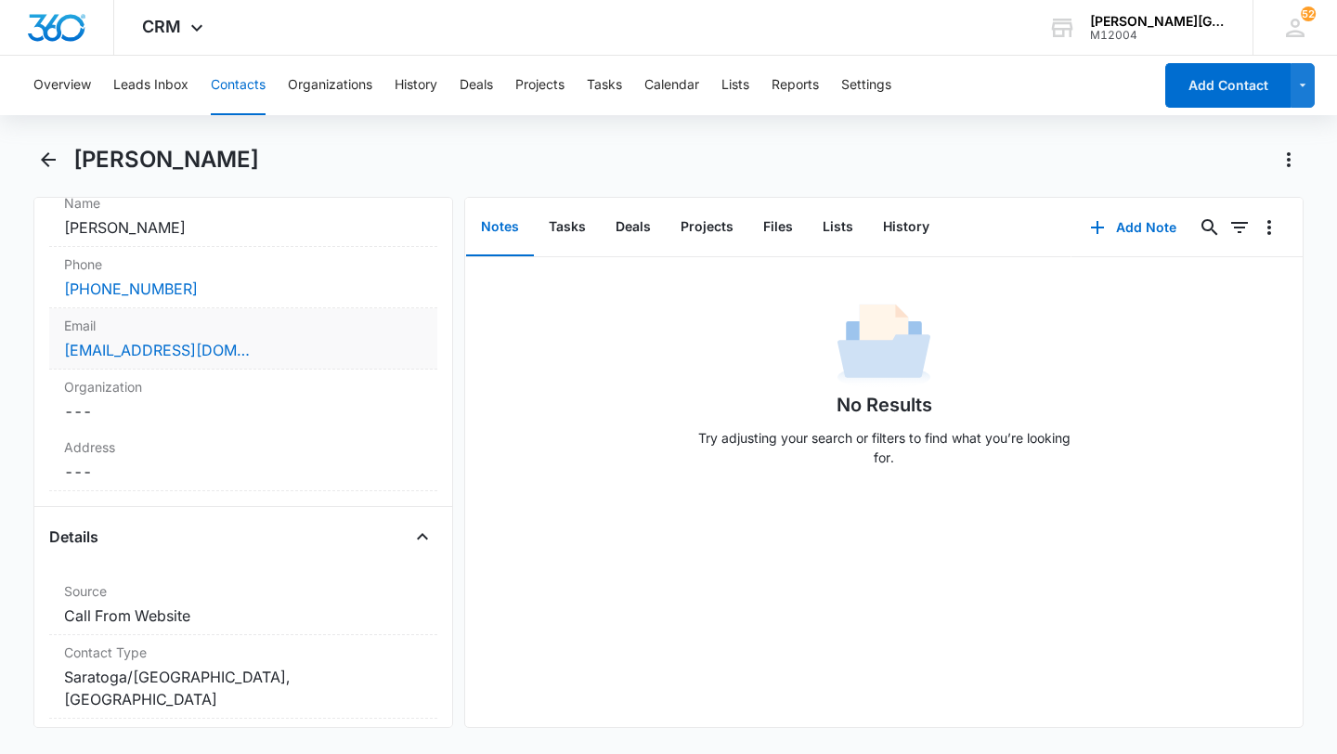
click at [305, 358] on div "[EMAIL_ADDRESS][DOMAIN_NAME]" at bounding box center [243, 350] width 358 height 22
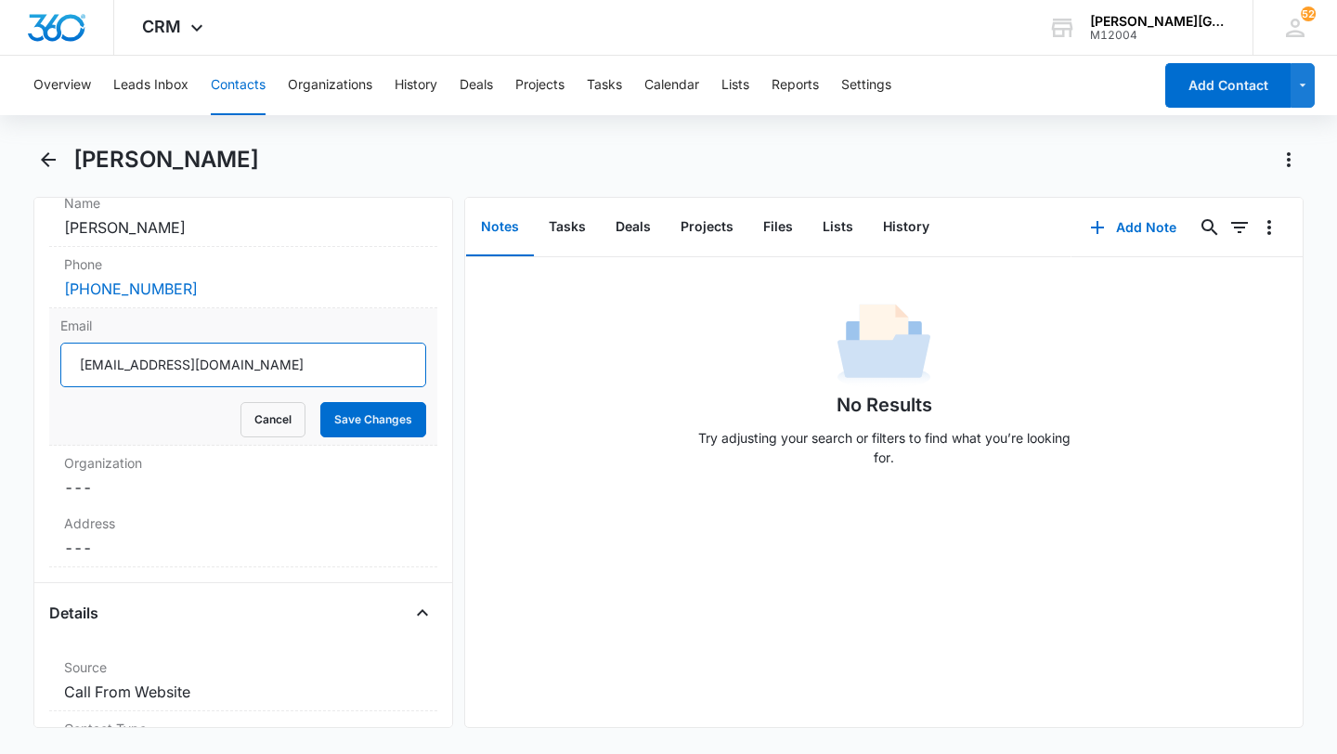
click at [265, 368] on input "[EMAIL_ADDRESS][DOMAIN_NAME]" at bounding box center [243, 365] width 366 height 45
click at [278, 416] on button "Cancel" at bounding box center [272, 419] width 65 height 35
